Goal: Task Accomplishment & Management: Complete application form

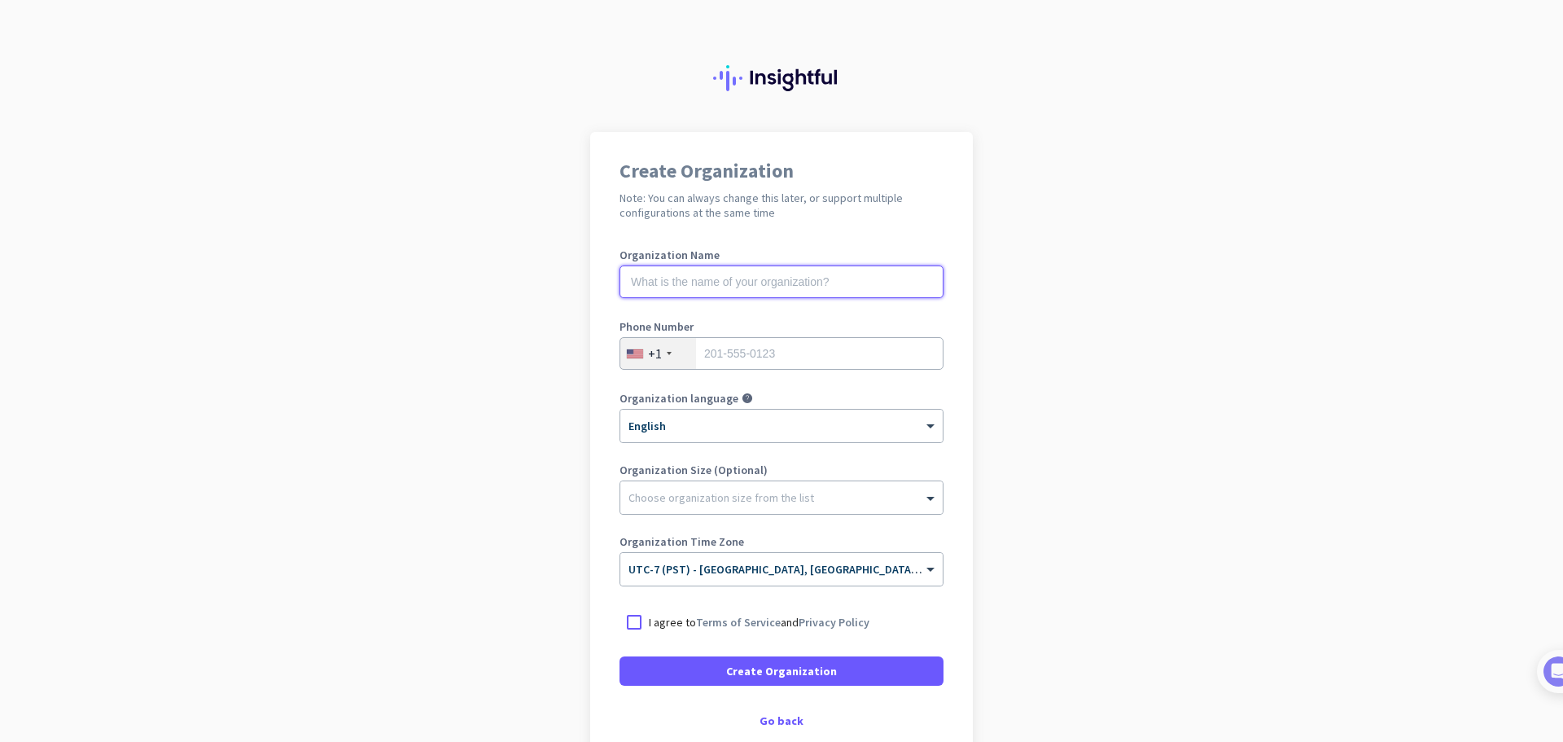
click at [690, 280] on input "text" at bounding box center [782, 281] width 324 height 33
type input "Mercor"
type input "3238237899"
click at [732, 498] on div at bounding box center [781, 493] width 322 height 16
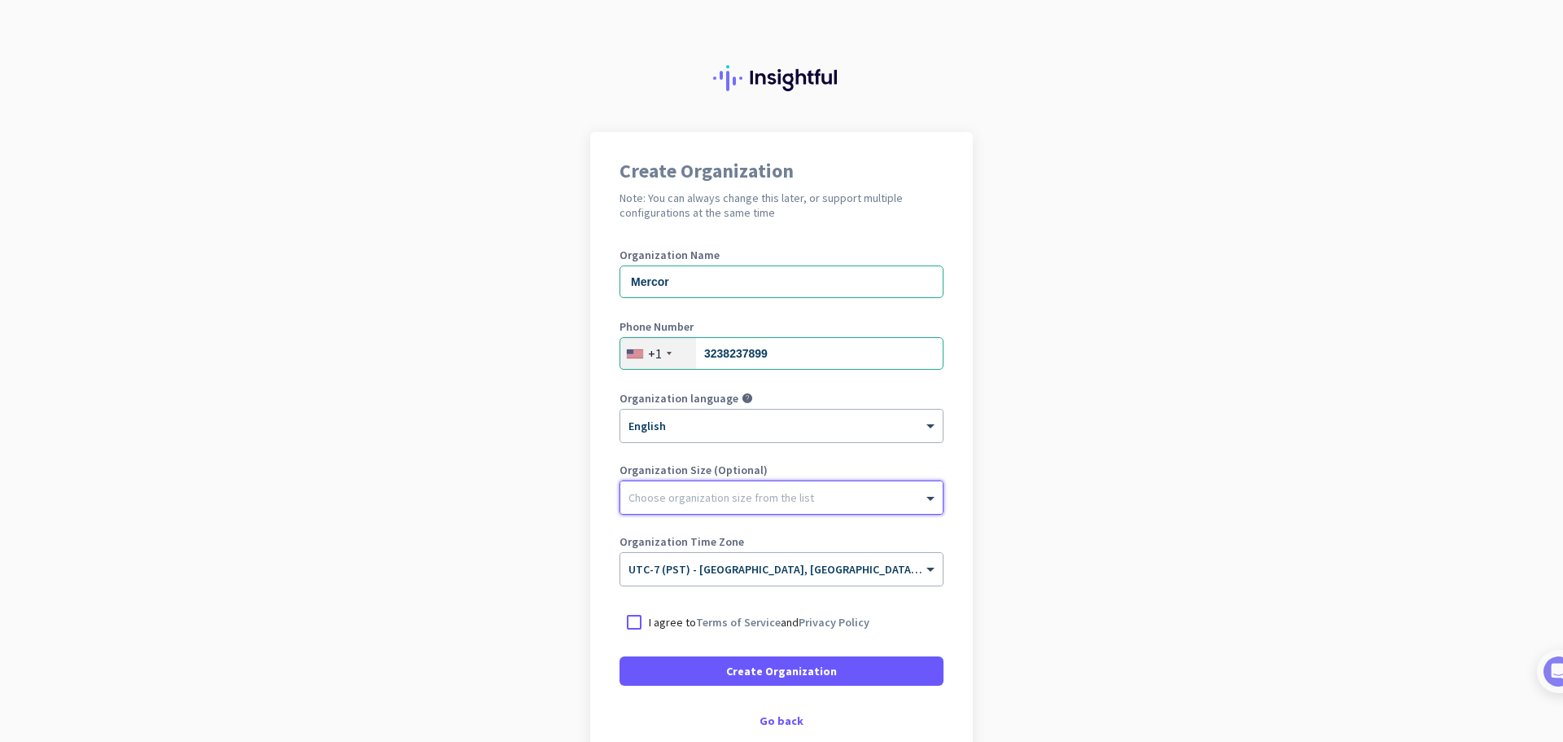
click at [732, 498] on div at bounding box center [781, 493] width 322 height 16
click at [962, 516] on div "Create Organization Note: You can always change this later, or support multiple…" at bounding box center [781, 444] width 383 height 624
click at [715, 628] on link "Terms of Service" at bounding box center [738, 622] width 85 height 15
click at [633, 624] on div at bounding box center [634, 621] width 29 height 29
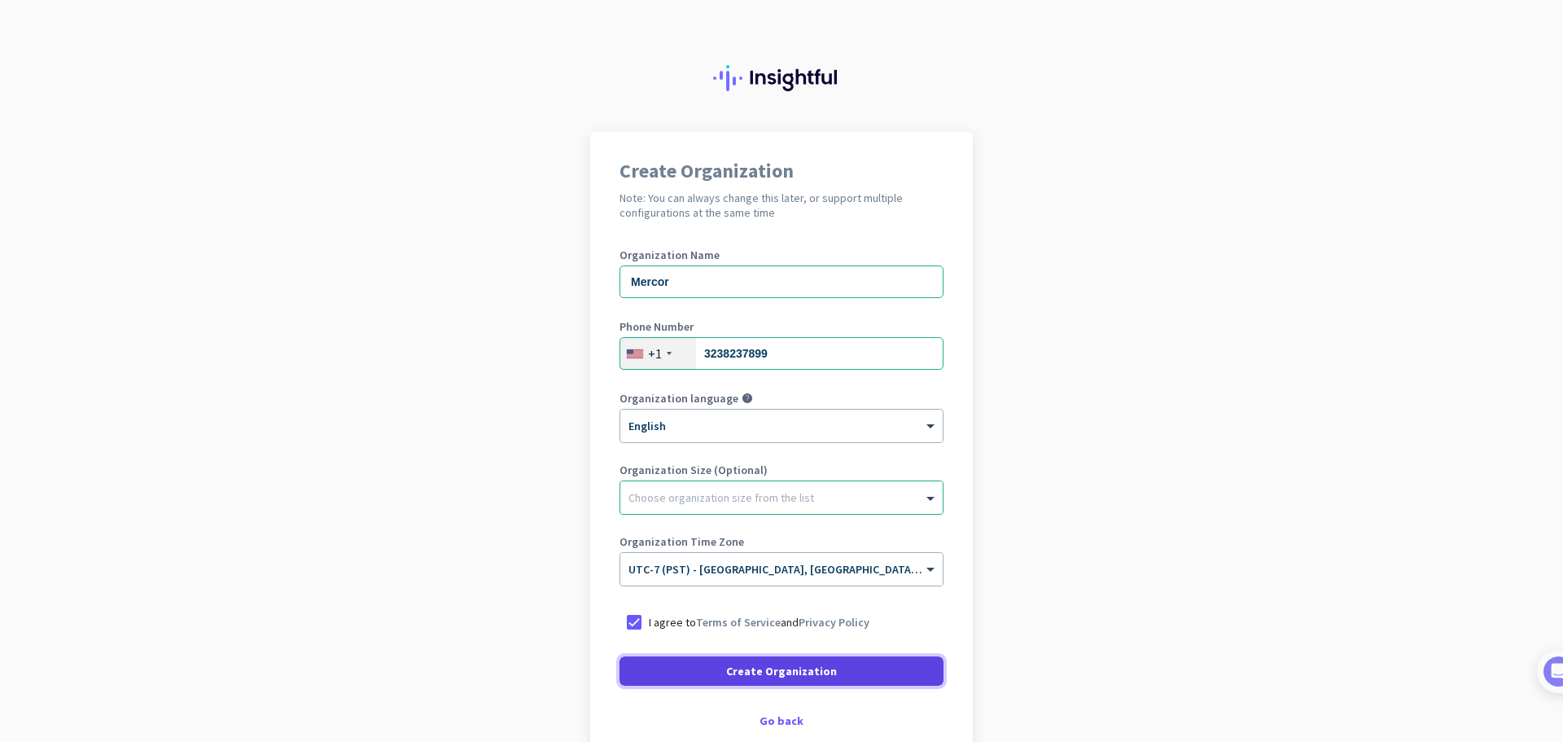
click at [664, 679] on span at bounding box center [782, 670] width 324 height 39
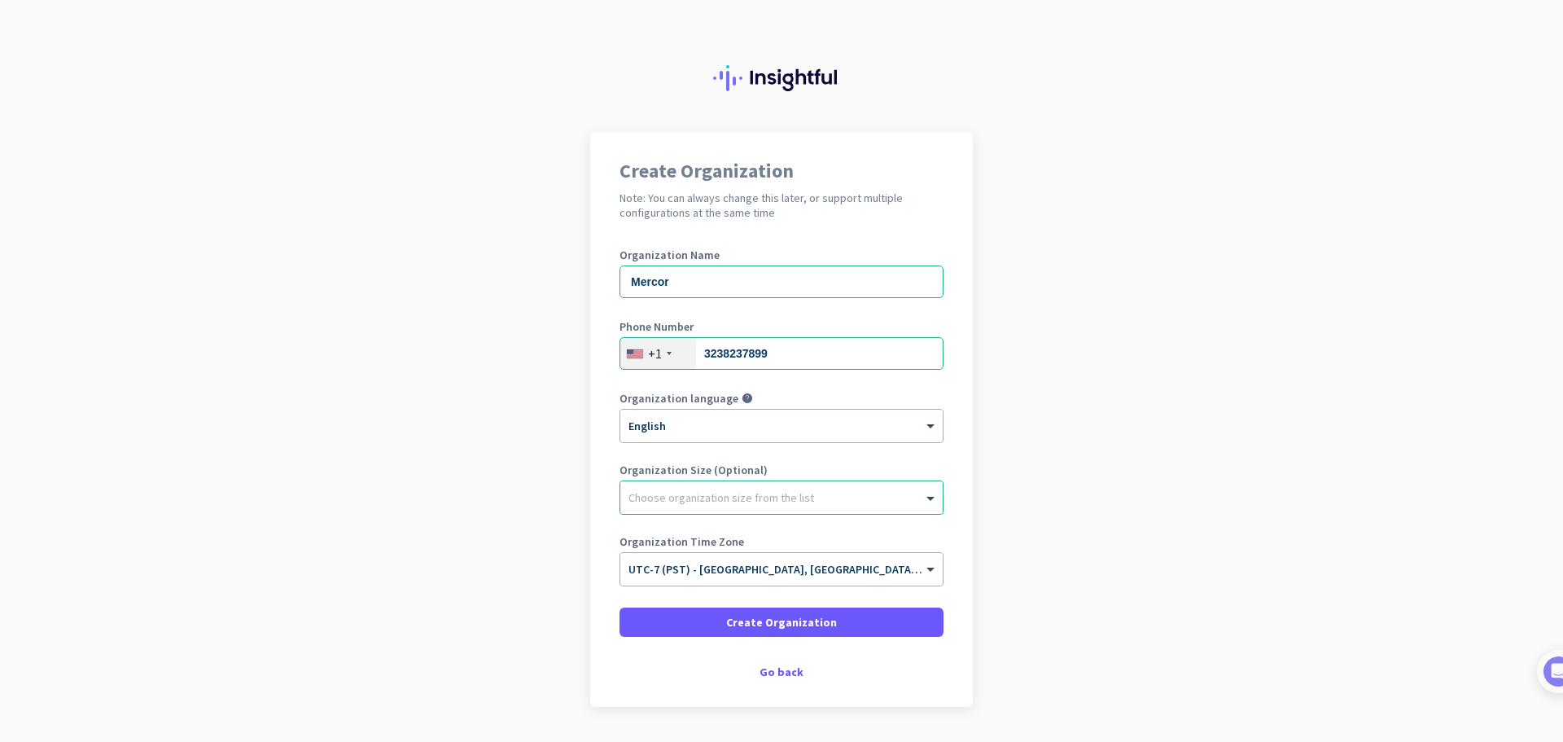
click at [774, 660] on div "Create Organization Note: You can always change this later, or support multiple…" at bounding box center [781, 419] width 383 height 575
click at [774, 672] on div "Go back" at bounding box center [782, 671] width 324 height 11
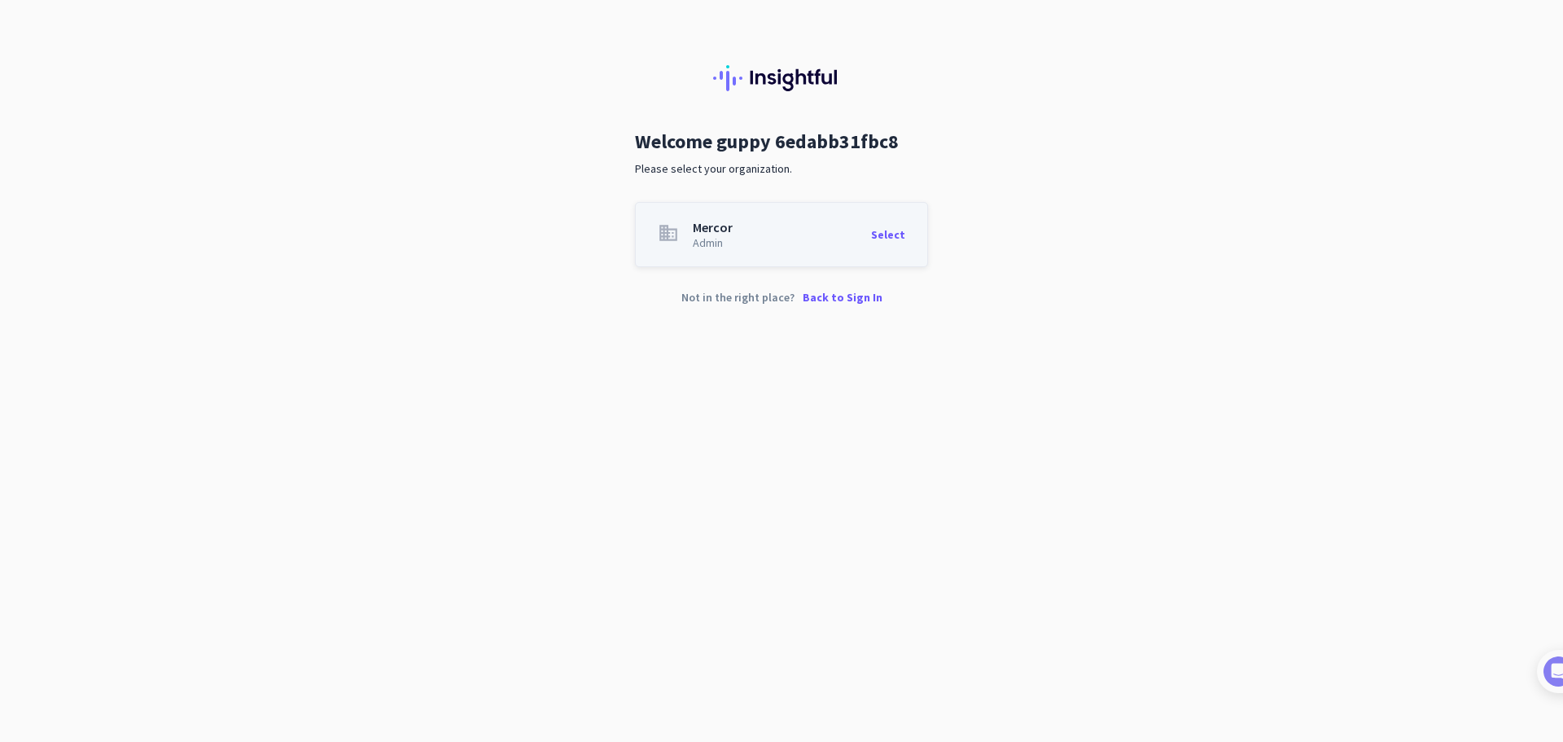
click at [829, 300] on p "Back to Sign In" at bounding box center [843, 297] width 80 height 11
